Goal: Task Accomplishment & Management: Manage account settings

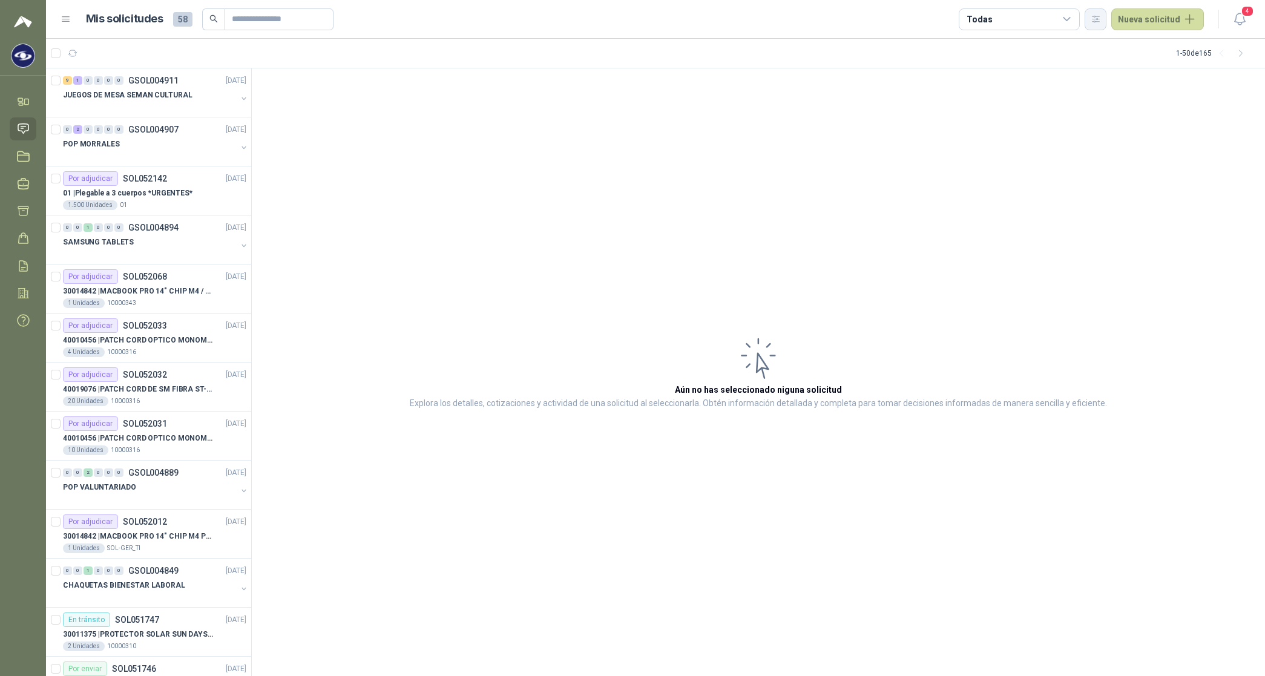
click at [512, 19] on icon "button" at bounding box center [1095, 19] width 7 height 6
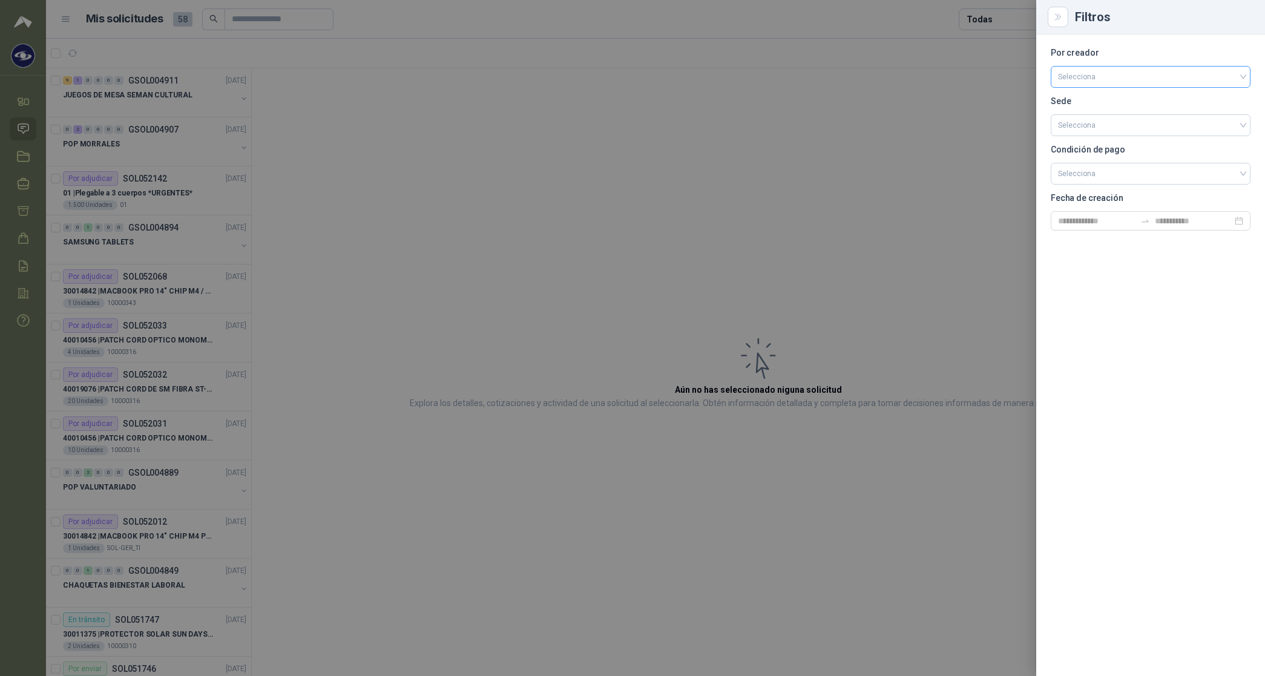
click at [512, 77] on input "search" at bounding box center [1150, 76] width 185 height 18
click at [512, 145] on div "[PERSON_NAME]" at bounding box center [1150, 140] width 180 height 13
click at [512, 14] on div at bounding box center [632, 338] width 1265 height 676
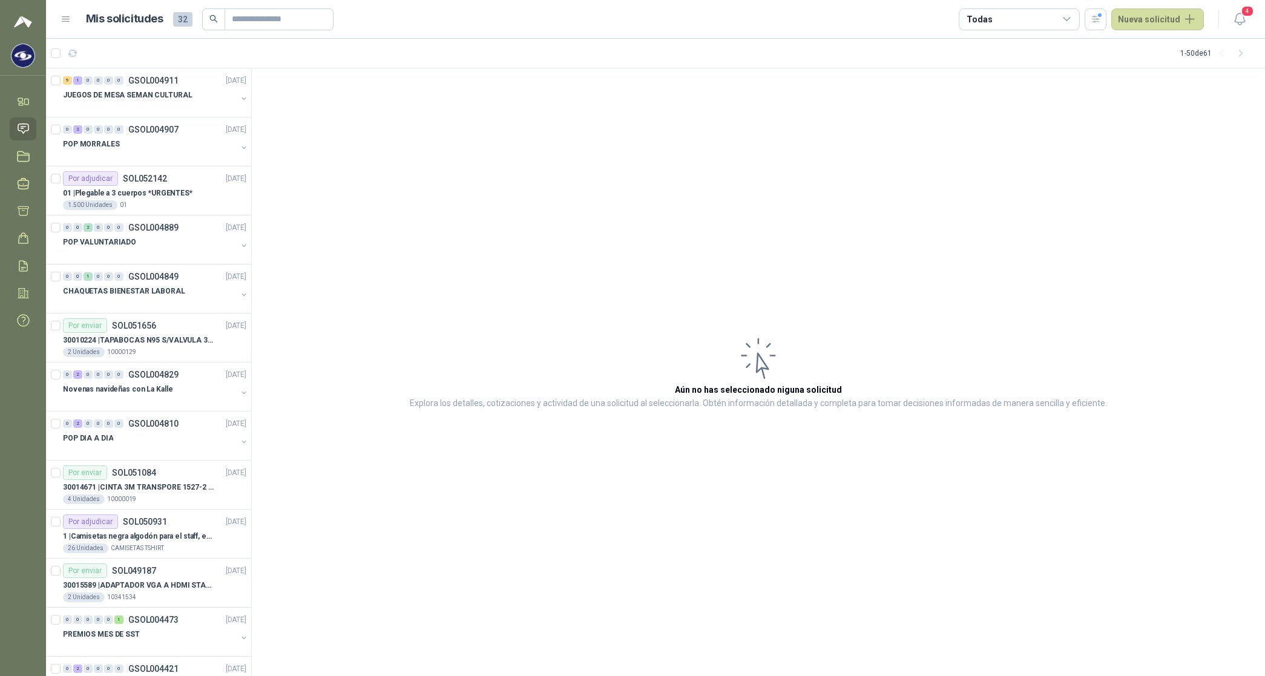
click at [512, 14] on div "Todas" at bounding box center [1019, 19] width 121 height 22
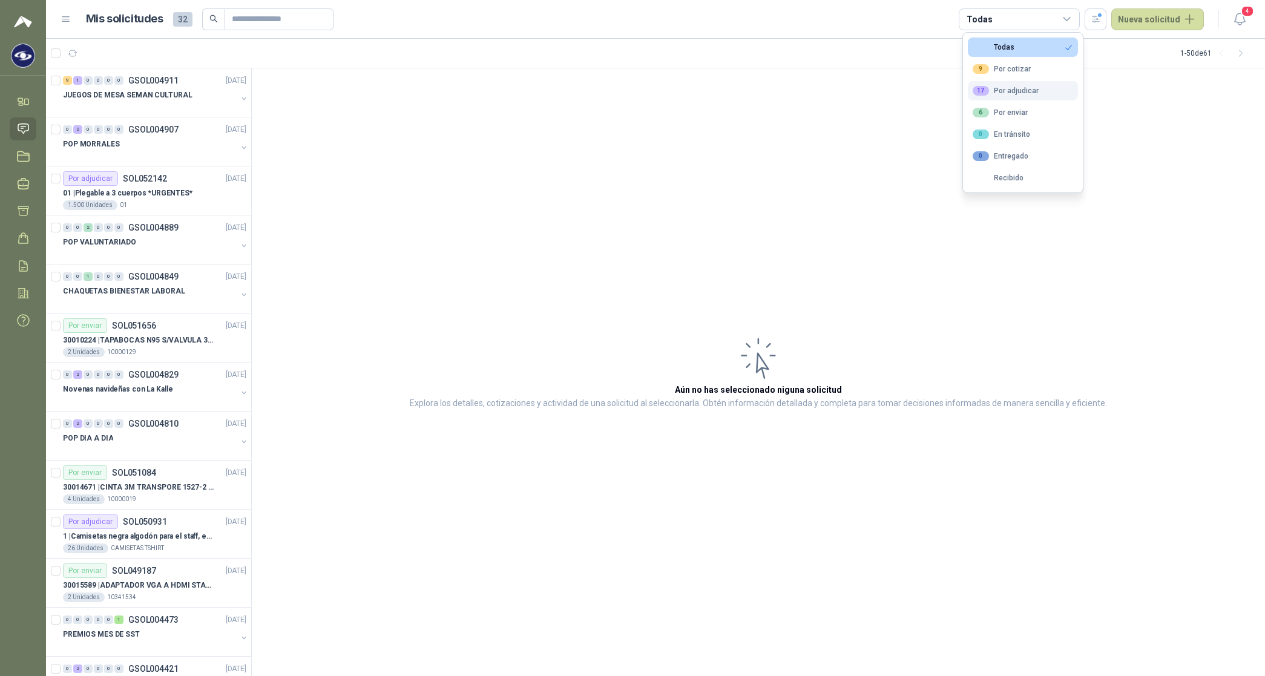
drag, startPoint x: 999, startPoint y: 65, endPoint x: 1013, endPoint y: 88, distance: 26.6
click at [512, 65] on div "9 Por cotizar" at bounding box center [1002, 69] width 58 height 10
click at [512, 94] on div "17 Por adjudicar" at bounding box center [1006, 91] width 66 height 10
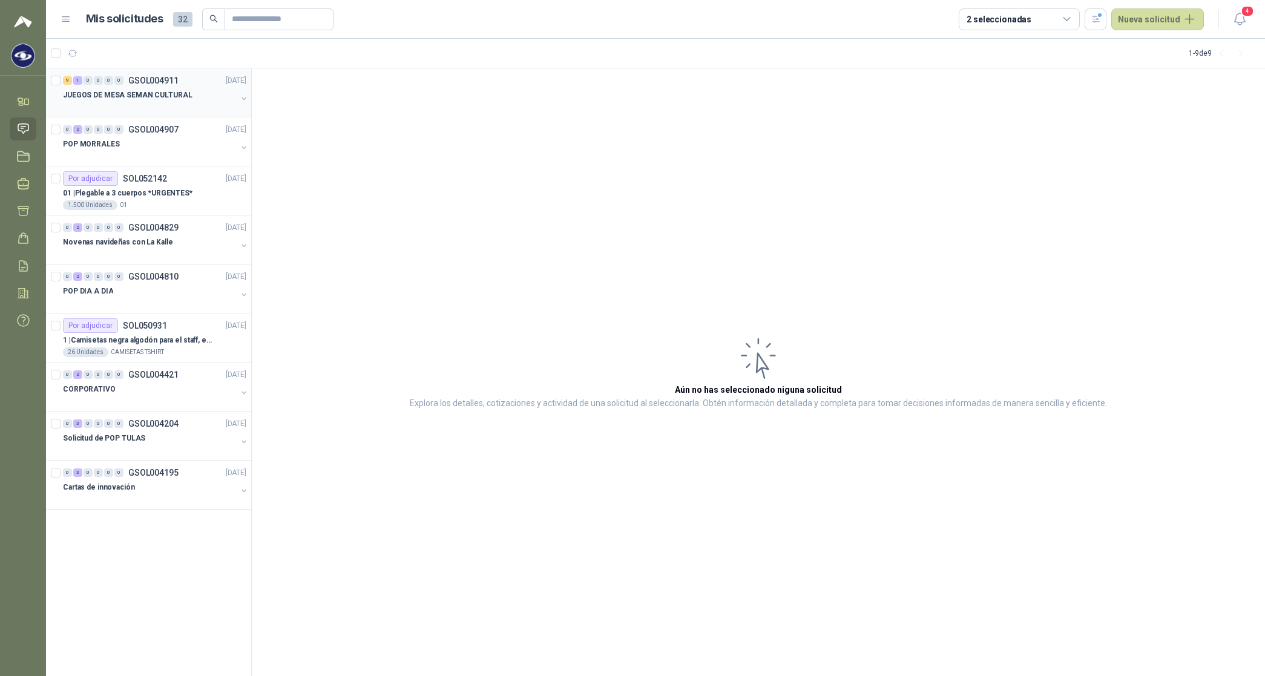
click at [142, 94] on p "JUEGOS DE MESA SEMAN CULTURAL" at bounding box center [128, 95] width 130 height 11
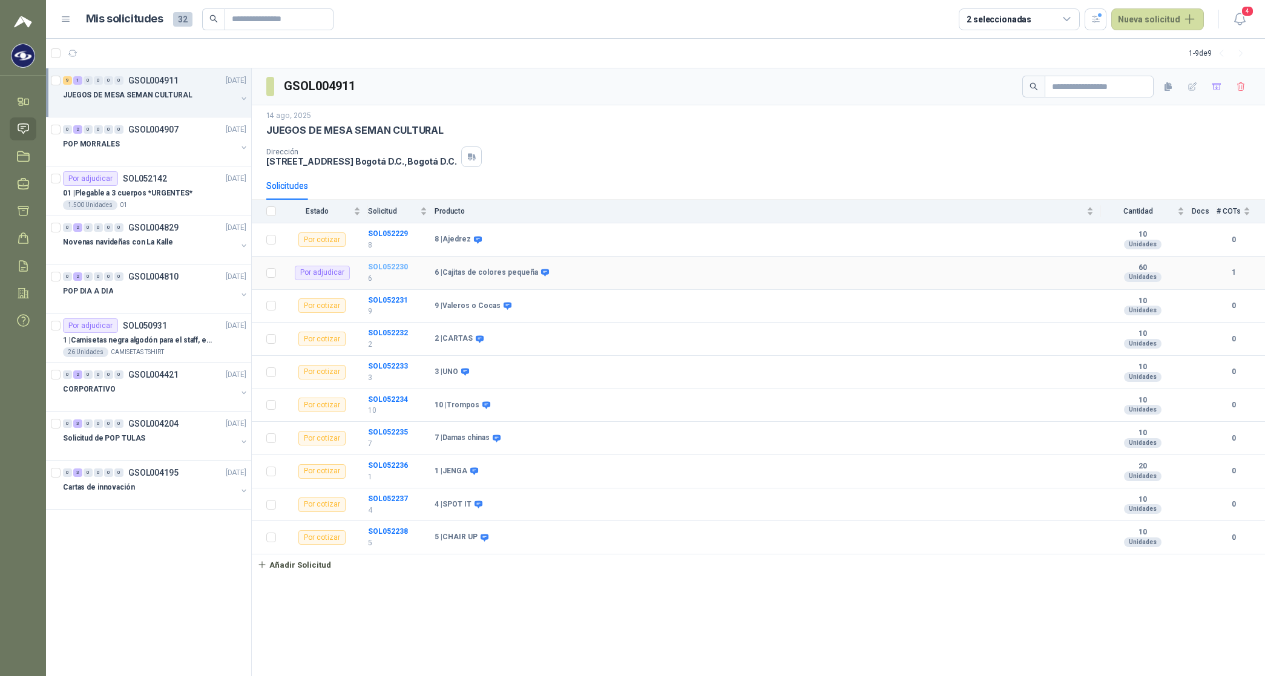
click at [380, 235] on b "SOL052230" at bounding box center [388, 267] width 40 height 8
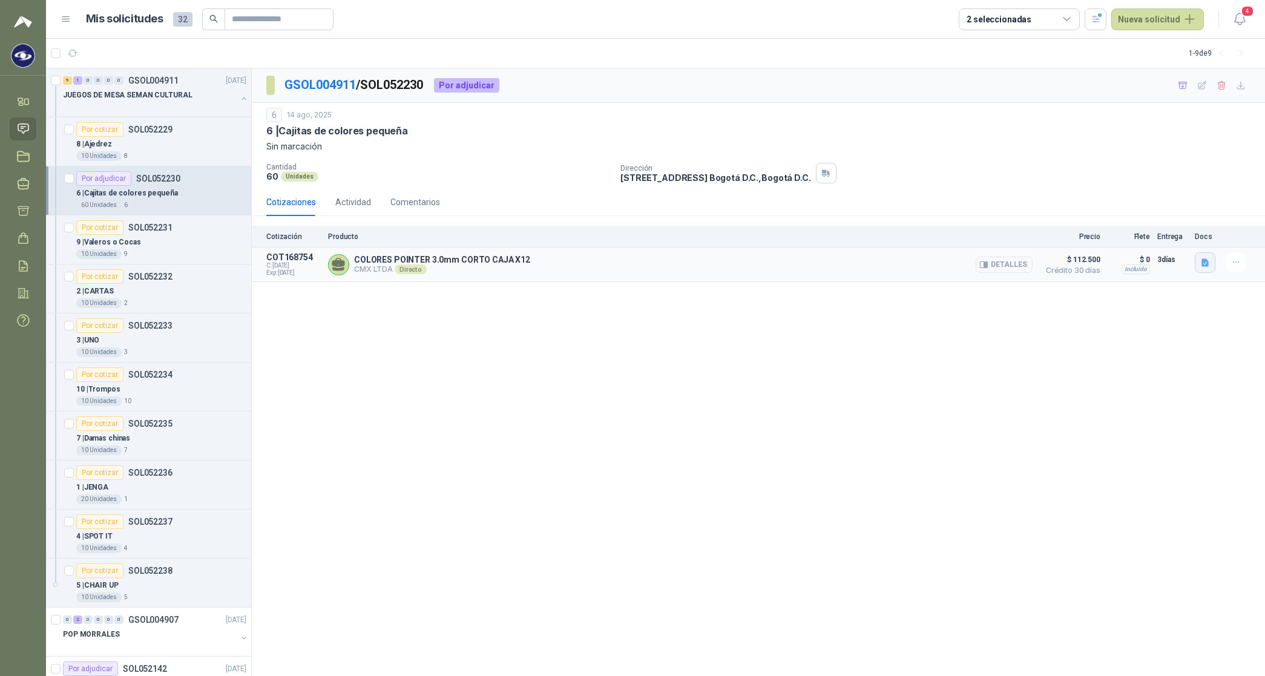
click at [512, 235] on icon "button" at bounding box center [1205, 263] width 10 height 10
click at [153, 94] on p "JUEGOS DE MESA SEMAN CULTURAL" at bounding box center [128, 95] width 130 height 11
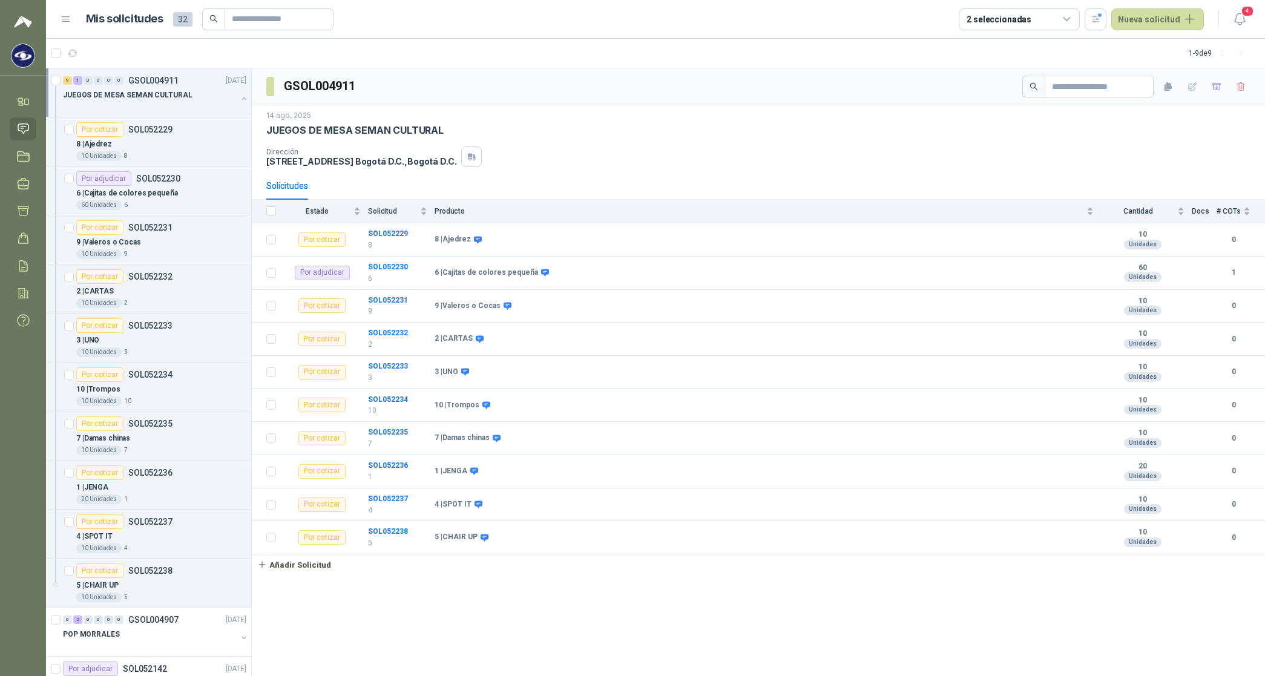
click at [153, 94] on p "JUEGOS DE MESA SEMAN CULTURAL" at bounding box center [128, 95] width 130 height 11
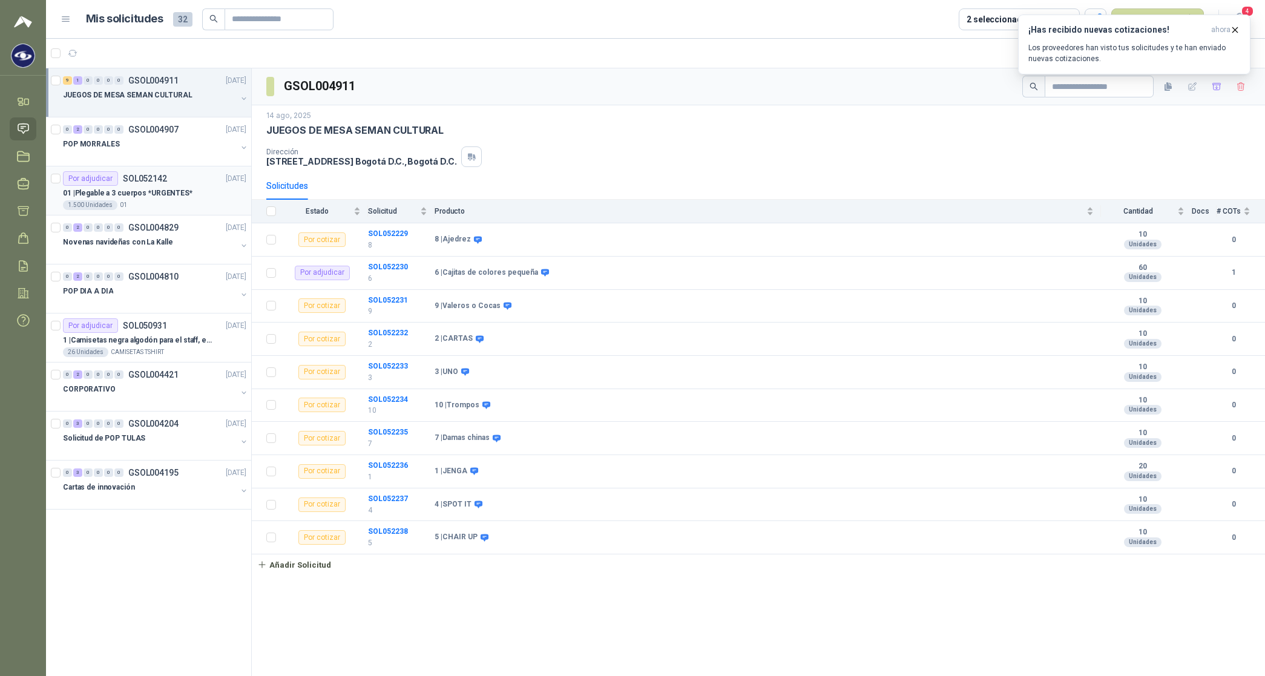
click at [162, 189] on p "01 | Plegable a 3 cuerpos *URGENTES*" at bounding box center [128, 193] width 130 height 11
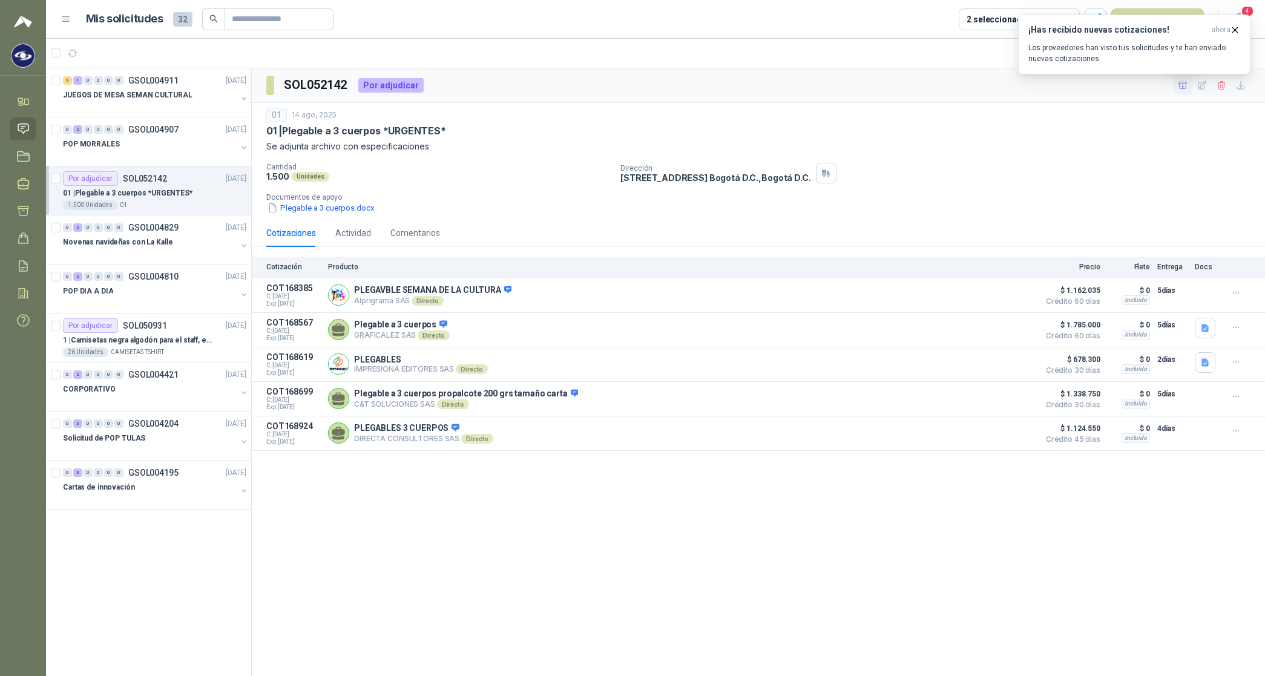
click at [512, 85] on icon "button" at bounding box center [1183, 85] width 10 height 10
click at [19, 207] on icon at bounding box center [23, 211] width 13 height 13
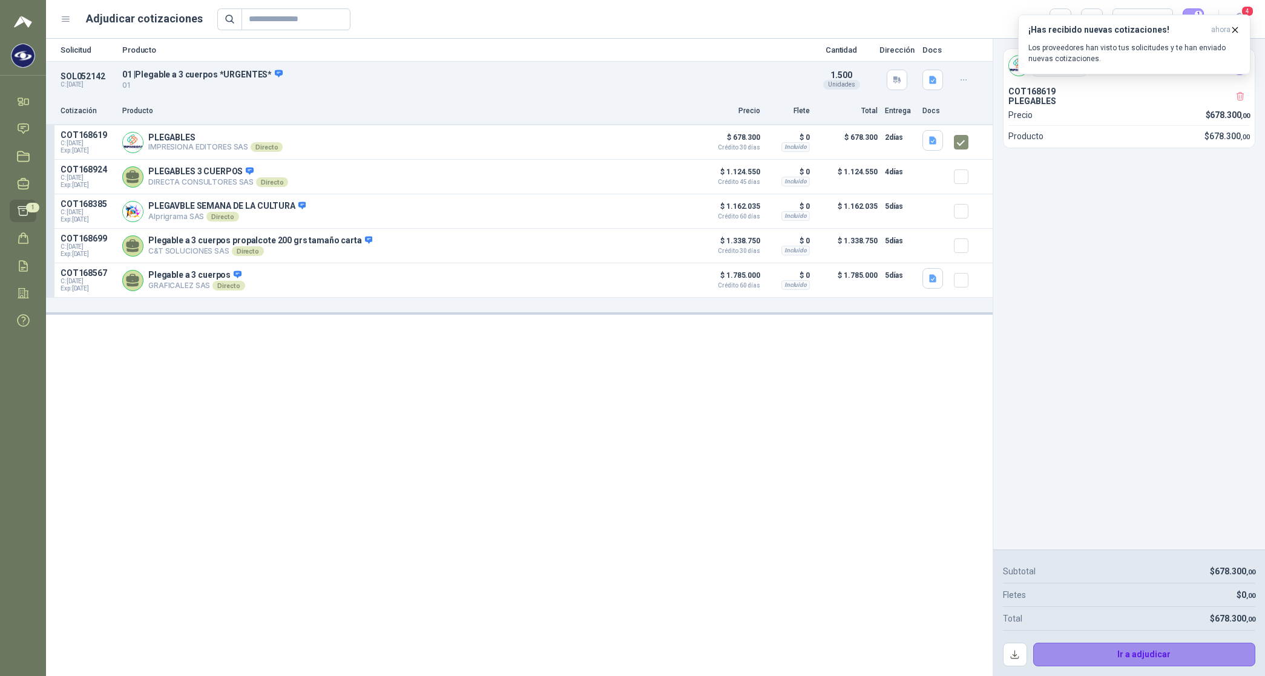
click at [512, 235] on button "Ir a adjudicar" at bounding box center [1144, 655] width 223 height 24
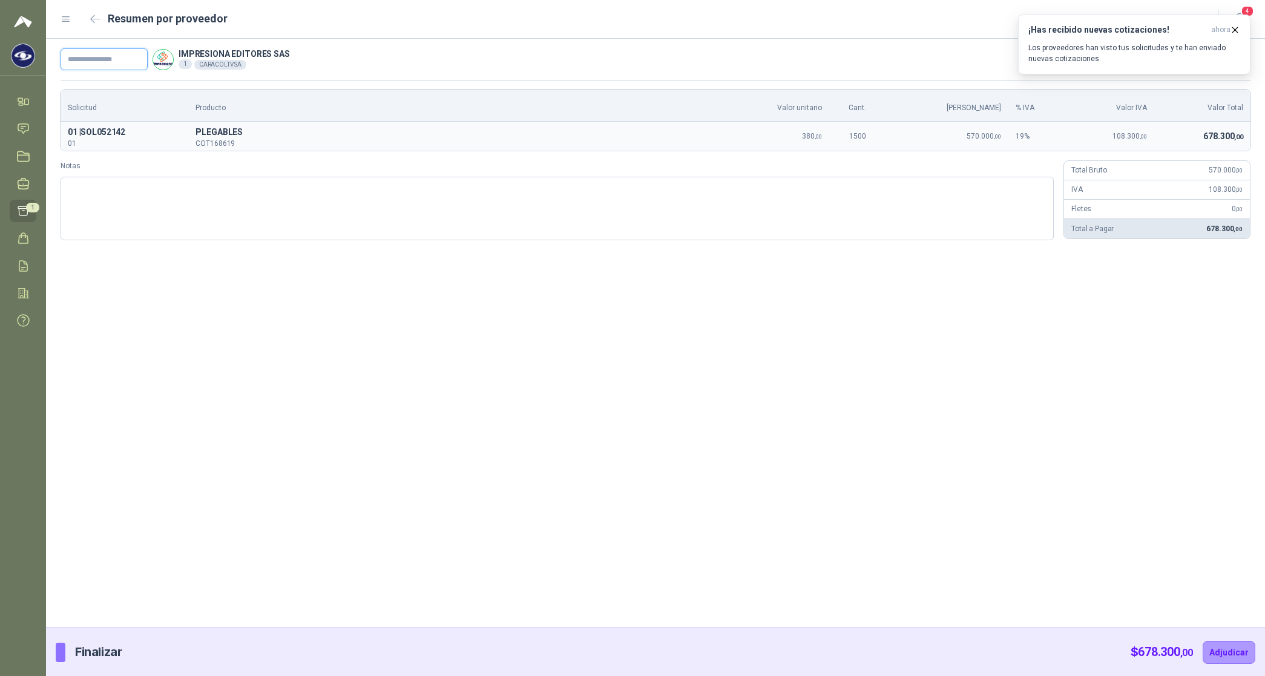
click at [107, 62] on input "text" at bounding box center [104, 59] width 87 height 22
paste input "**********"
type input "**********"
click at [512, 235] on button "Adjudicar" at bounding box center [1229, 652] width 53 height 23
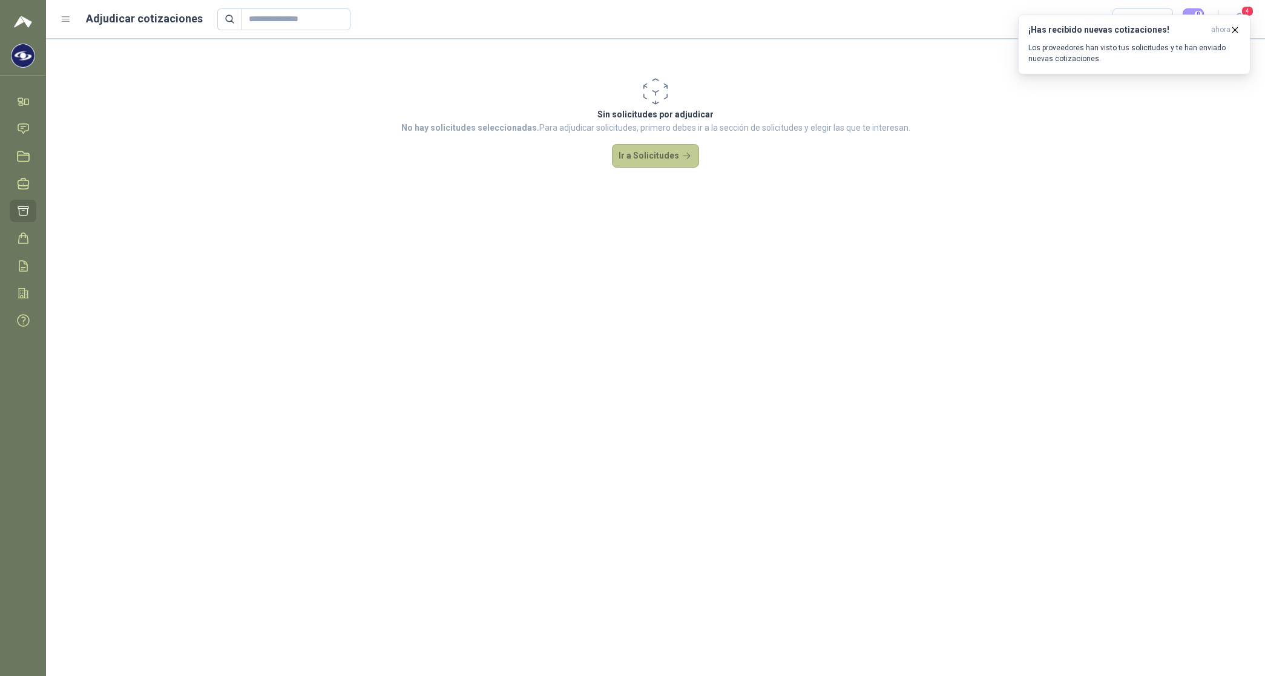
click at [512, 149] on button "Ir a Solicitudes" at bounding box center [655, 156] width 87 height 24
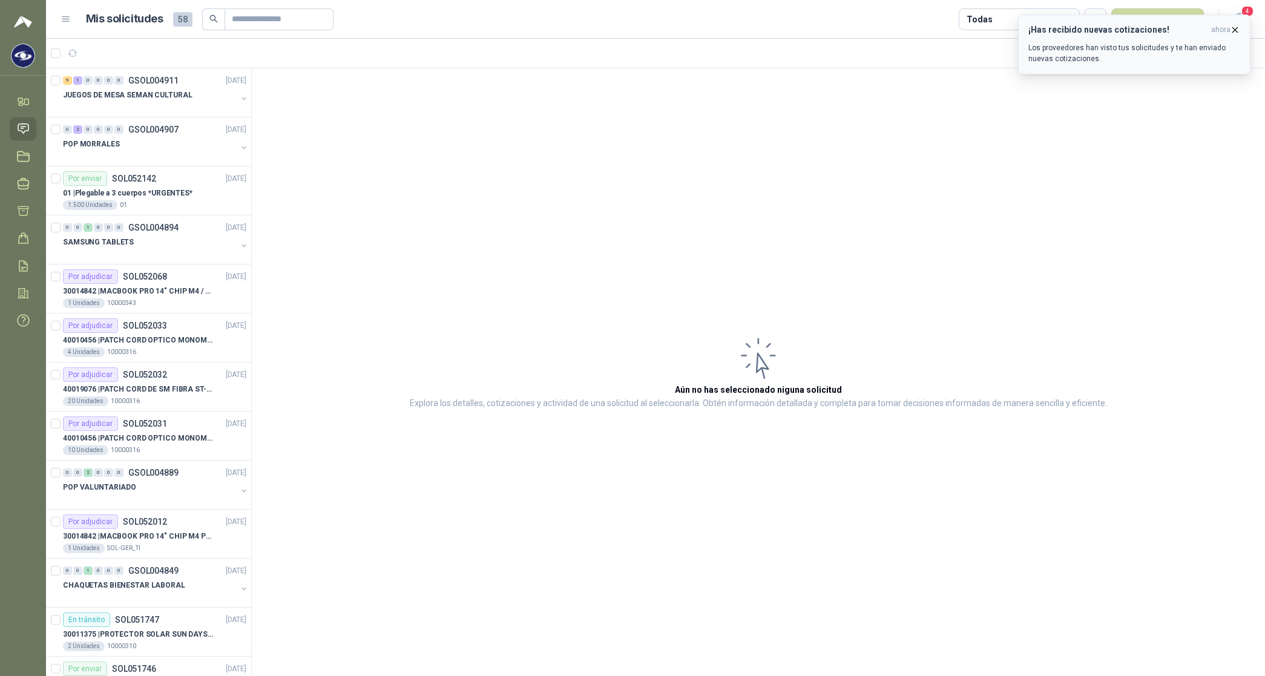
click at [512, 31] on icon "button" at bounding box center [1235, 30] width 10 height 10
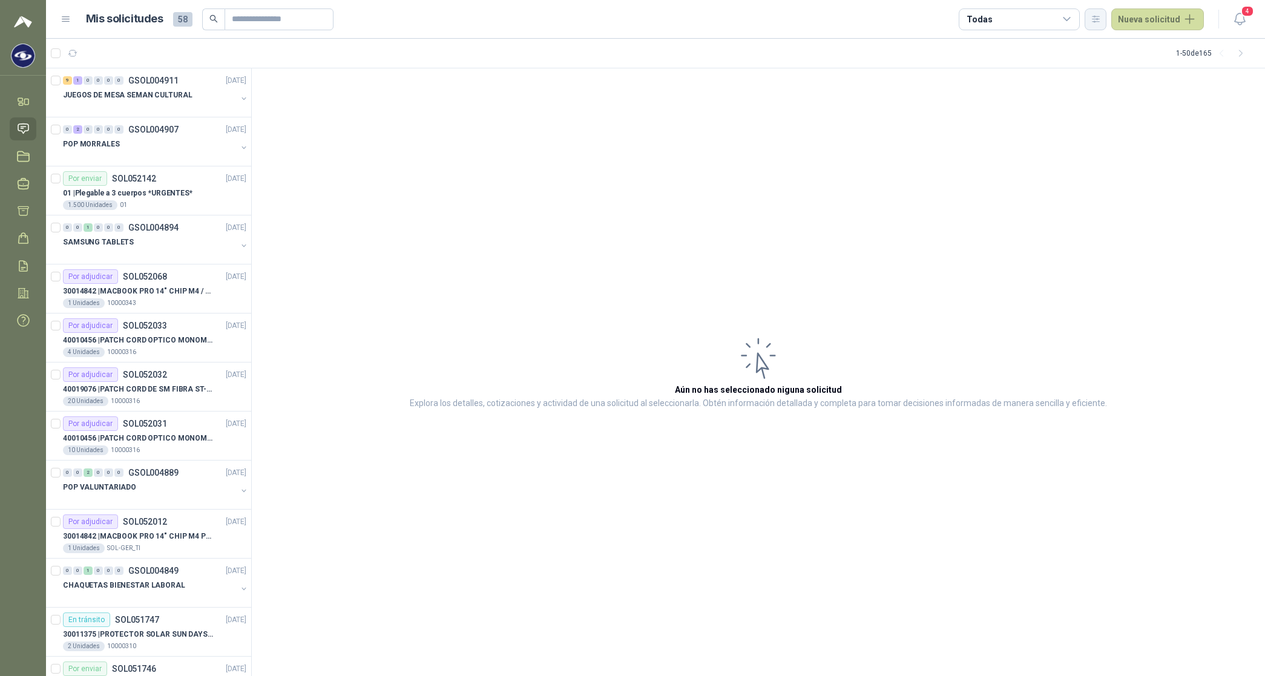
click at [512, 19] on icon "button" at bounding box center [1095, 19] width 7 height 6
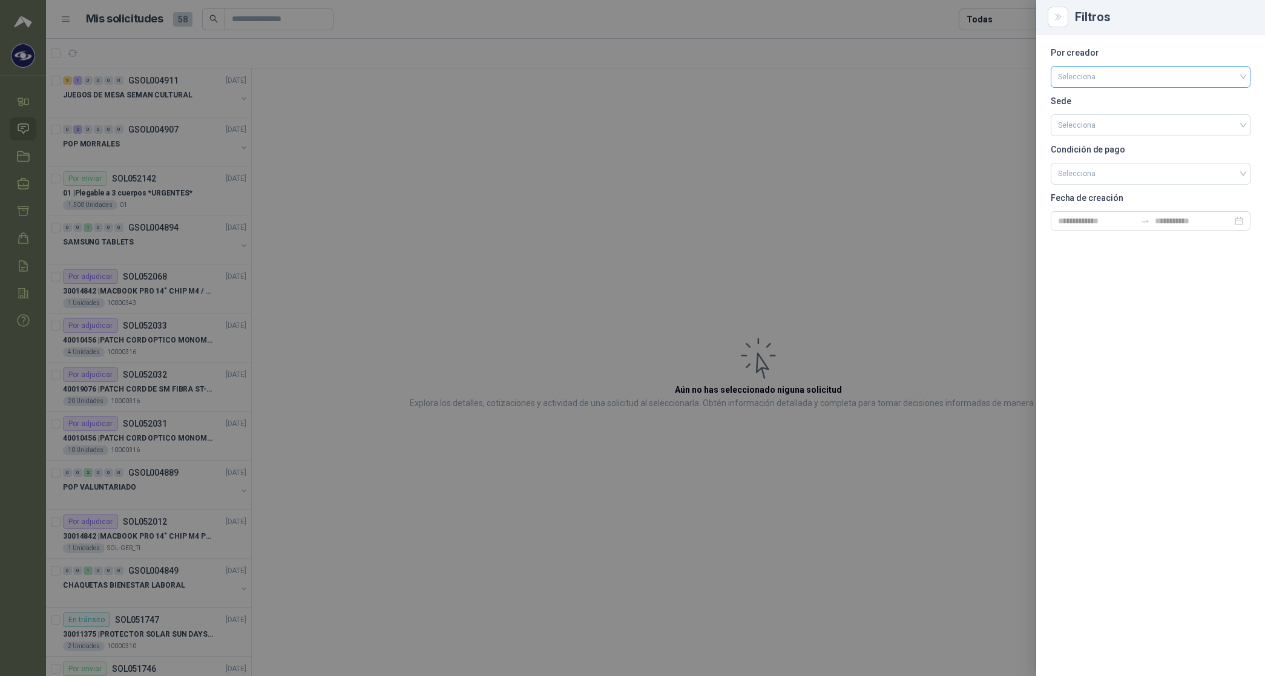
click at [512, 73] on input "search" at bounding box center [1150, 76] width 185 height 18
click at [512, 137] on div "[PERSON_NAME]" at bounding box center [1150, 140] width 180 height 13
click at [512, 17] on div at bounding box center [632, 338] width 1265 height 676
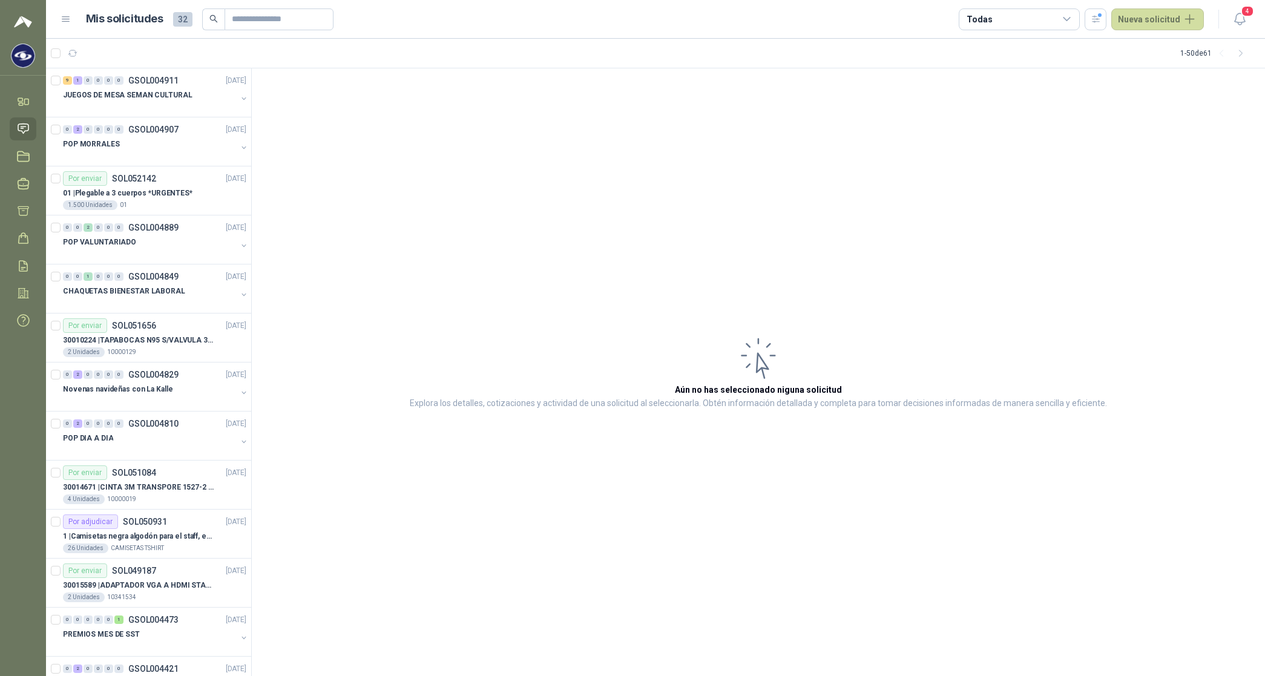
click at [512, 21] on div "Todas" at bounding box center [1019, 19] width 121 height 22
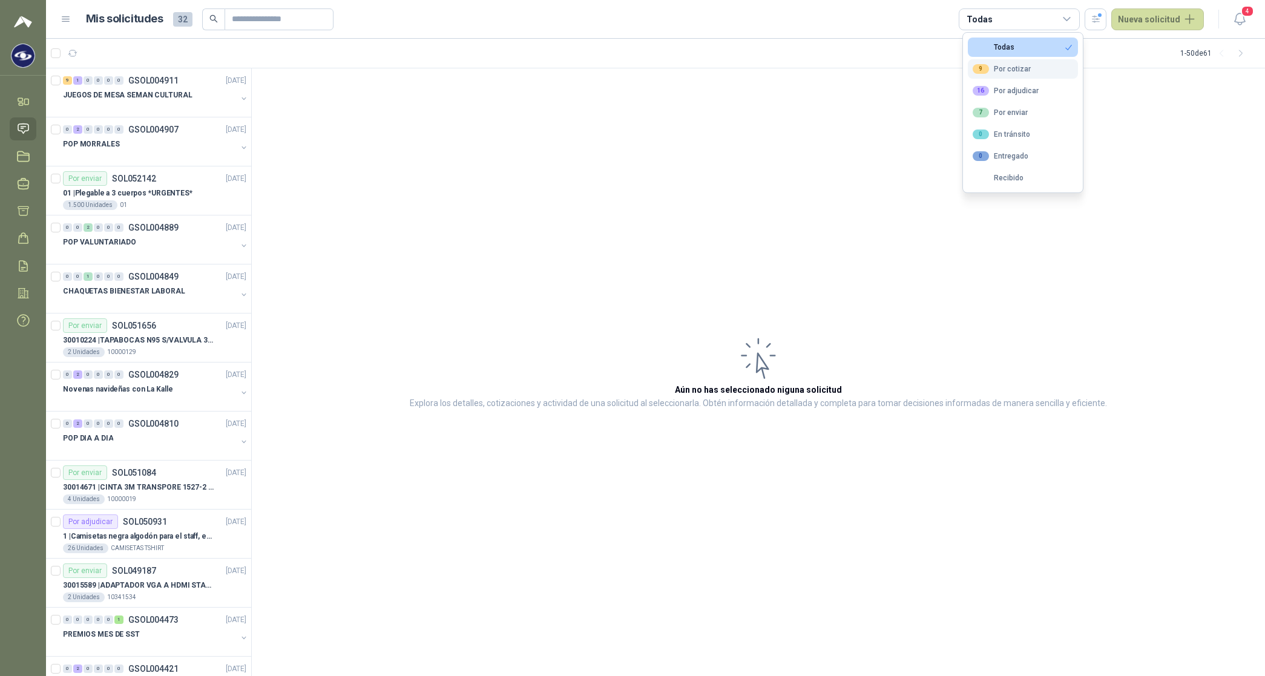
click at [512, 64] on div "9 Por cotizar" at bounding box center [1002, 69] width 58 height 10
click at [512, 94] on div "16 Por adjudicar" at bounding box center [1006, 91] width 66 height 10
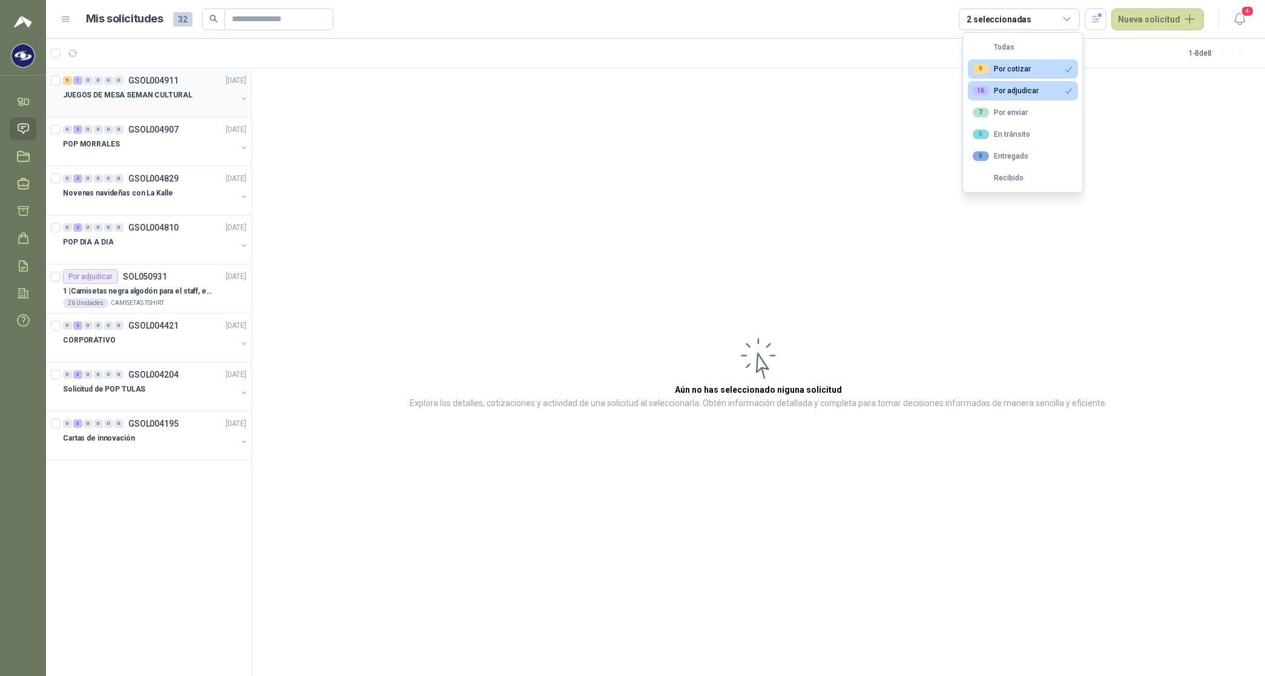
click at [144, 91] on p "JUEGOS DE MESA SEMAN CULTURAL" at bounding box center [128, 95] width 130 height 11
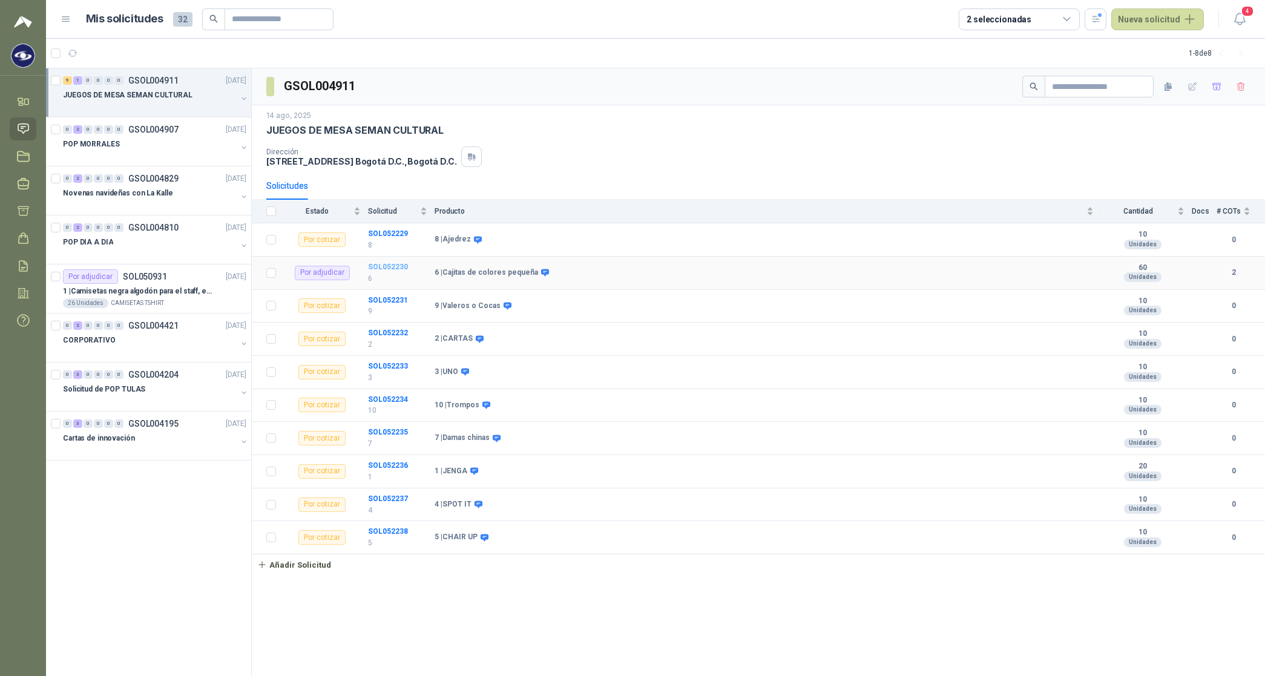
click at [386, 235] on b "SOL052230" at bounding box center [388, 267] width 40 height 8
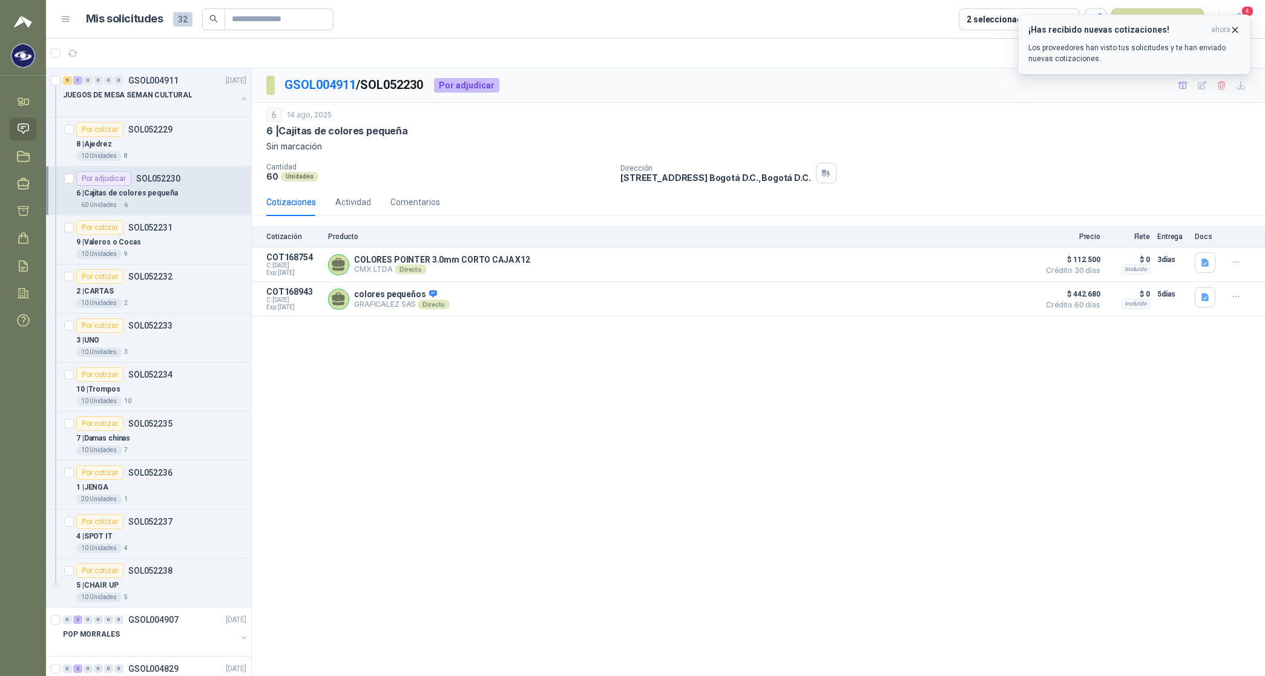
click at [512, 27] on icon "button" at bounding box center [1235, 30] width 10 height 10
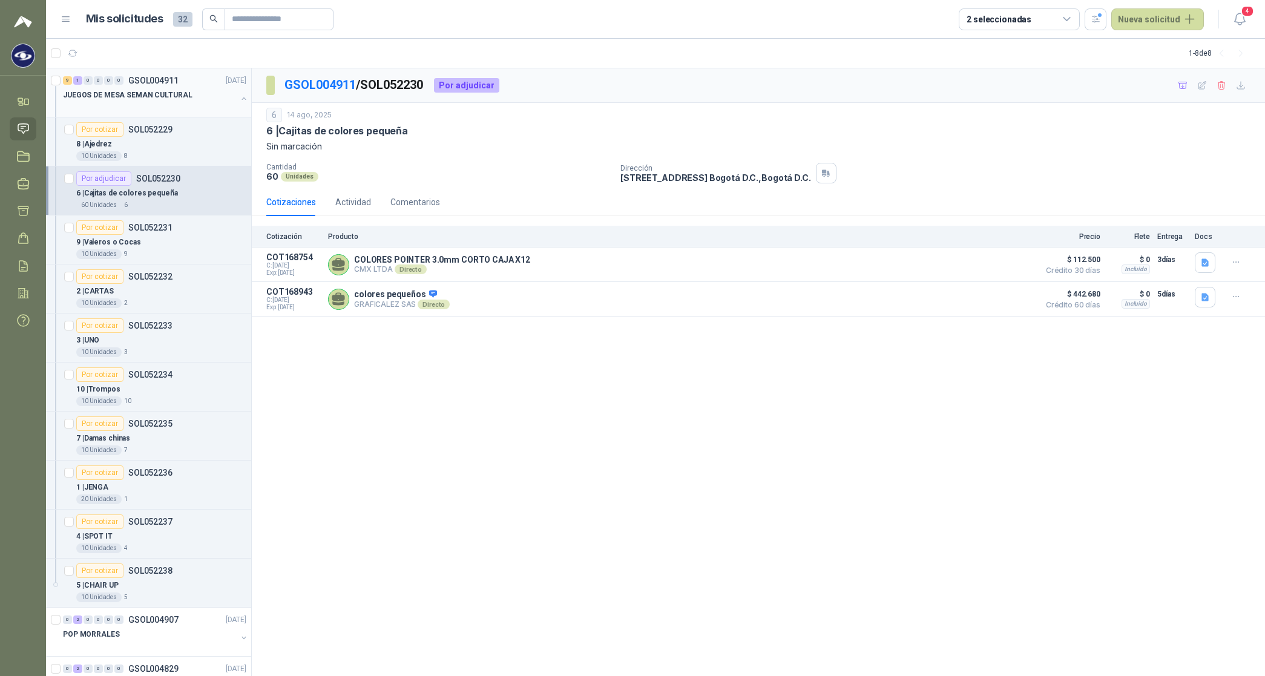
click at [158, 93] on p "JUEGOS DE MESA SEMAN CULTURAL" at bounding box center [128, 95] width 130 height 11
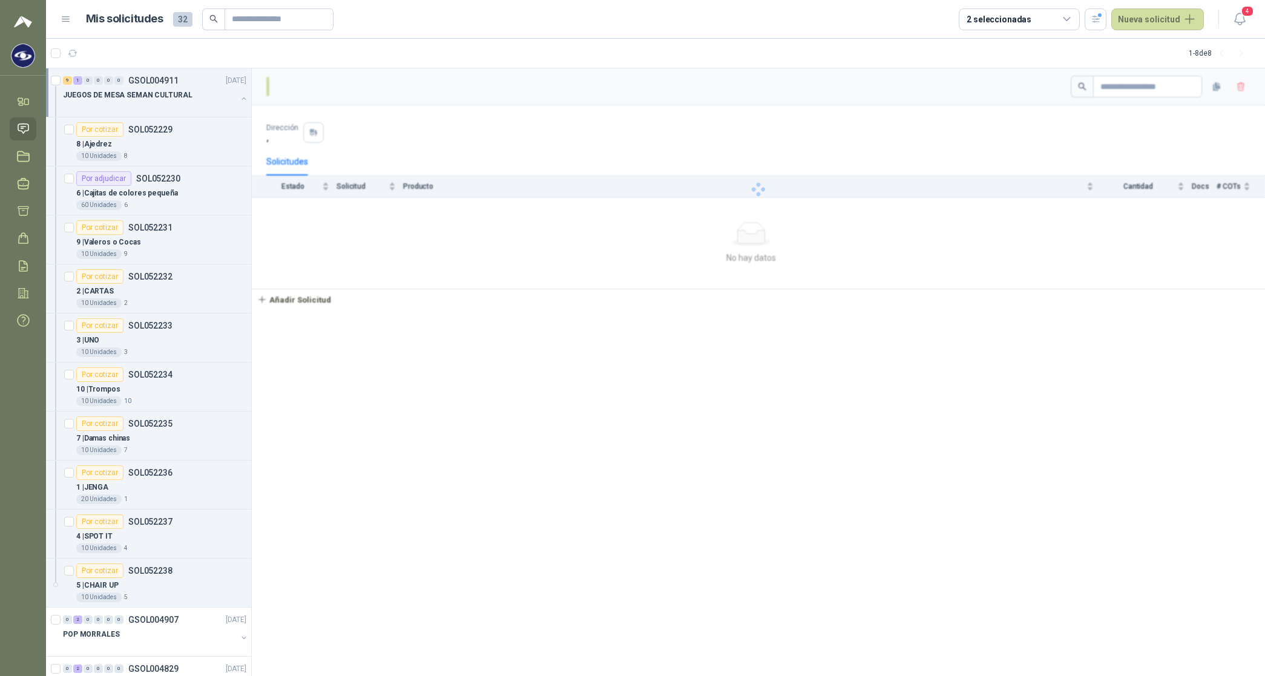
click at [158, 93] on p "JUEGOS DE MESA SEMAN CULTURAL" at bounding box center [128, 95] width 130 height 11
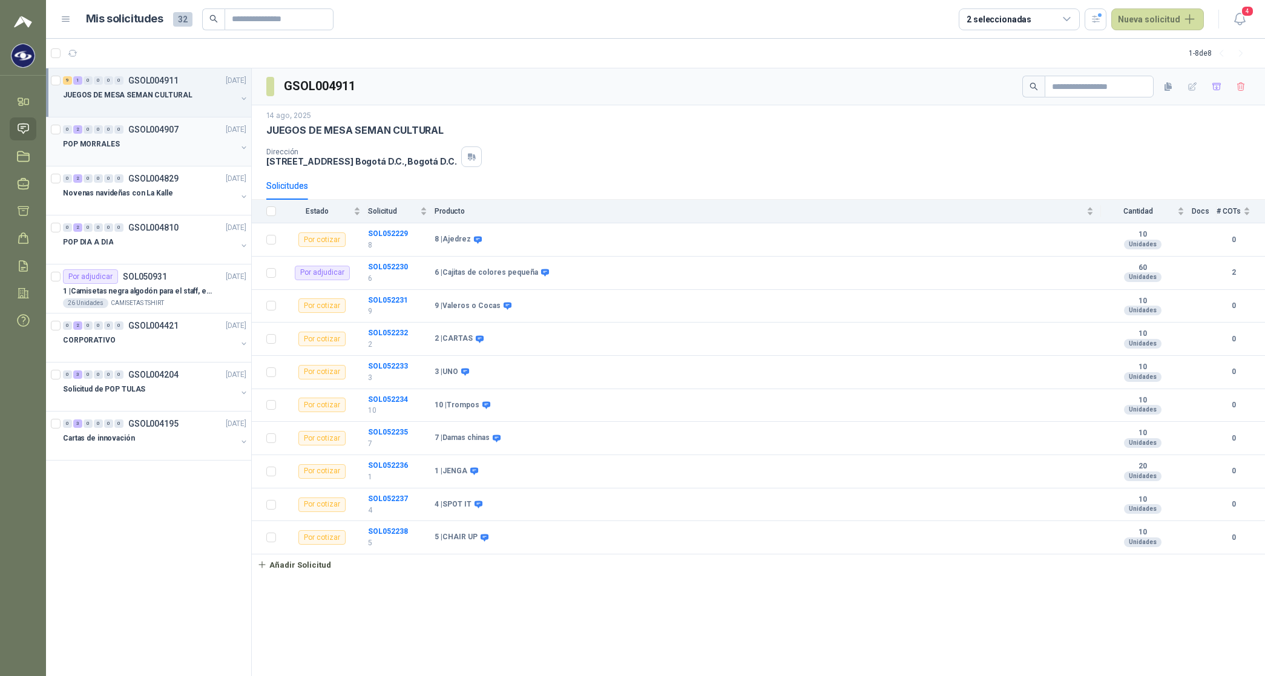
click at [94, 149] on p "POP MORRALES" at bounding box center [91, 144] width 57 height 11
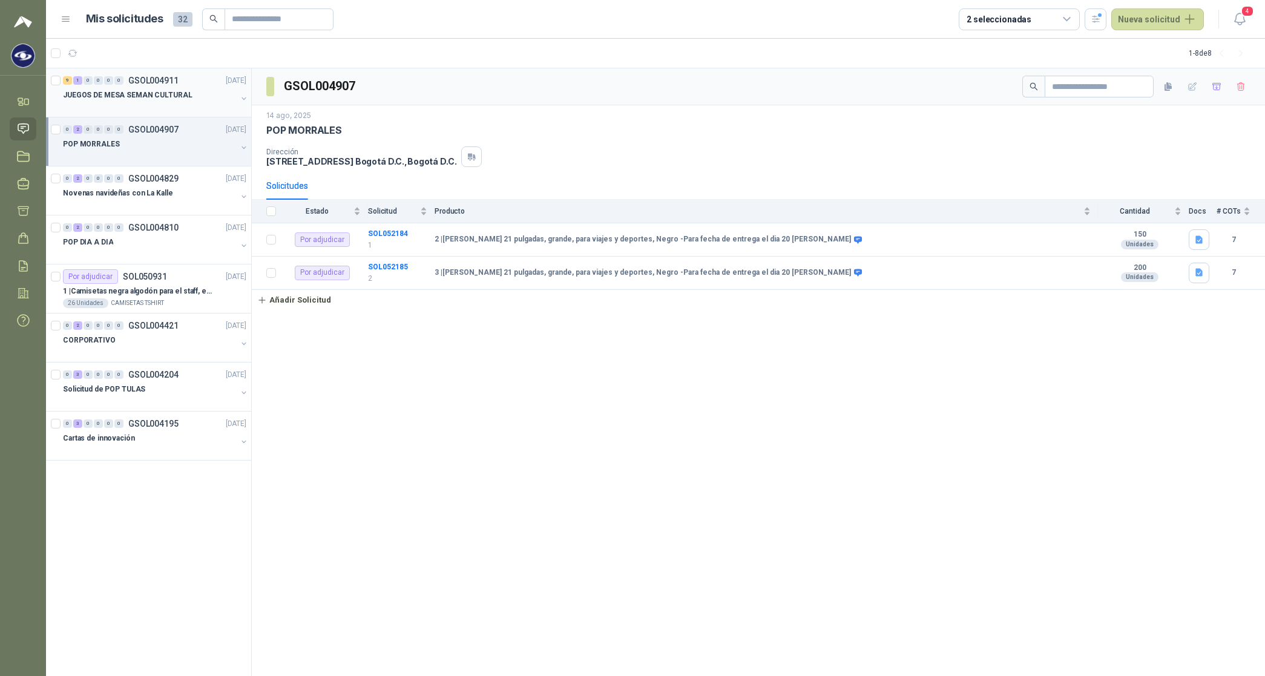
click at [152, 96] on p "JUEGOS DE MESA SEMAN CULTURAL" at bounding box center [128, 95] width 130 height 11
